Goal: Information Seeking & Learning: Learn about a topic

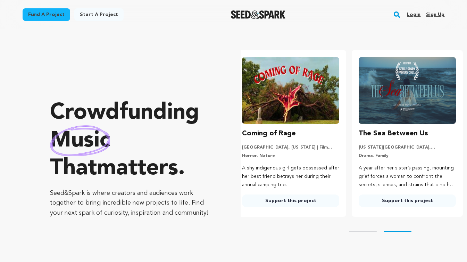
scroll to position [0, 47]
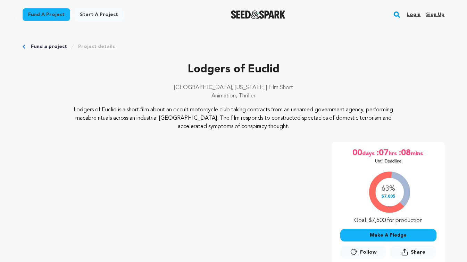
click at [433, 87] on p "Chicago, Illinois | Film Short" at bounding box center [234, 87] width 422 height 8
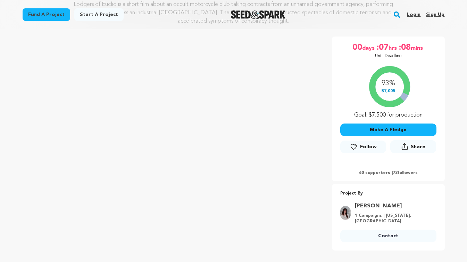
scroll to position [72, 0]
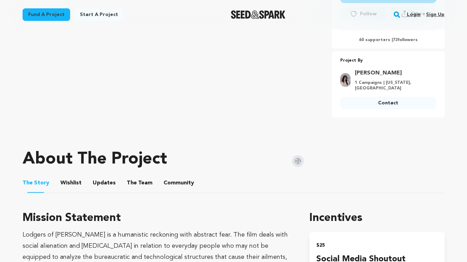
scroll to position [289, 0]
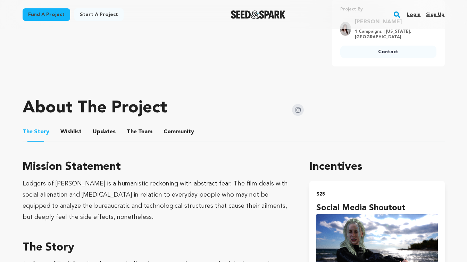
click at [179, 127] on button "Community" at bounding box center [179, 133] width 17 height 17
